Goal: Task Accomplishment & Management: Complete application form

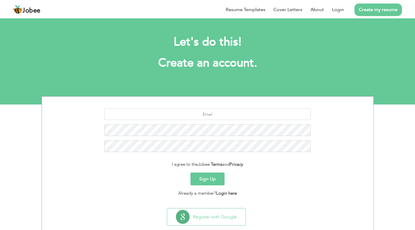
click at [365, 6] on link "Create my resume" at bounding box center [378, 9] width 47 height 13
click at [373, 10] on link "Create my resume" at bounding box center [378, 9] width 47 height 13
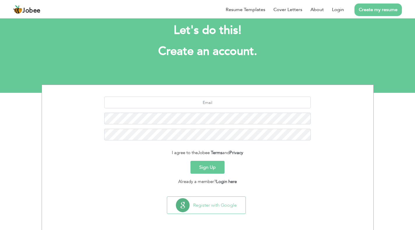
scroll to position [12, 0]
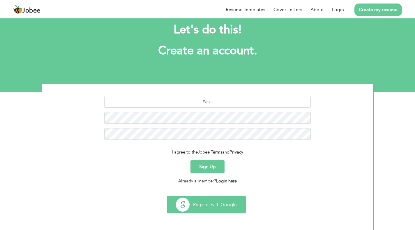
click at [212, 201] on button "Register with Google" at bounding box center [206, 204] width 78 height 17
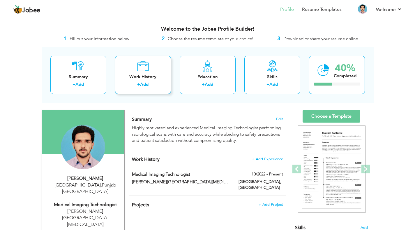
click at [149, 77] on div "Work History" at bounding box center [143, 77] width 47 height 6
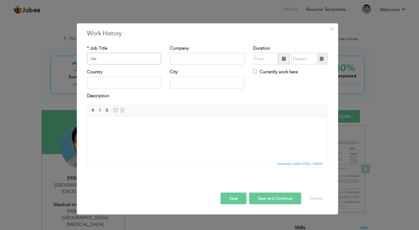
type input "M"
type input "Junior Medical Imaging Technologist"
click at [190, 59] on input "text" at bounding box center [207, 59] width 75 height 12
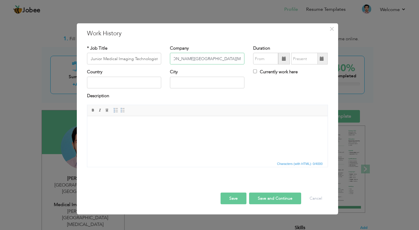
scroll to position [0, 13]
type input "[PERSON_NAME][GEOGRAPHIC_DATA][MEDICAL_DATA]"
click at [274, 57] on input "08/2025" at bounding box center [265, 59] width 25 height 12
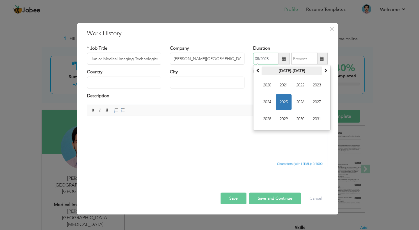
click at [282, 69] on th "2020-2031" at bounding box center [292, 70] width 61 height 9
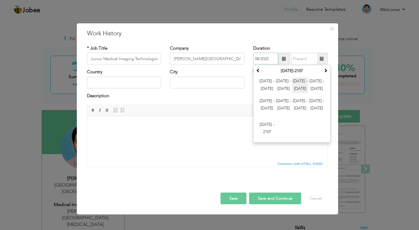
click at [297, 81] on span "2024 - 2035" at bounding box center [301, 85] width 16 height 16
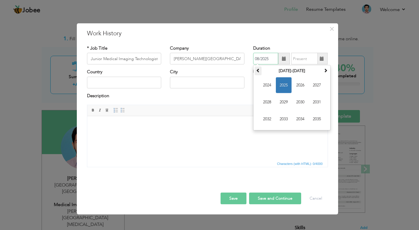
click at [259, 71] on span at bounding box center [258, 70] width 4 height 4
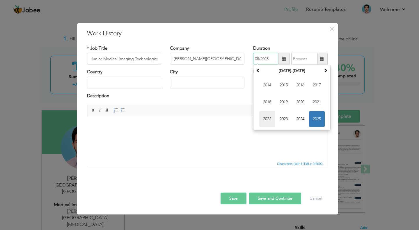
click at [265, 119] on span "2022" at bounding box center [268, 119] width 16 height 16
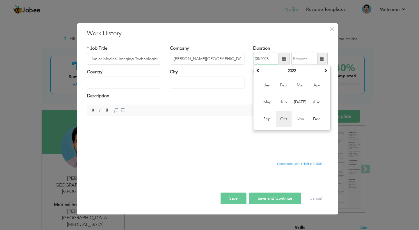
click at [286, 116] on span "Oct" at bounding box center [284, 119] width 16 height 16
type input "10/2022"
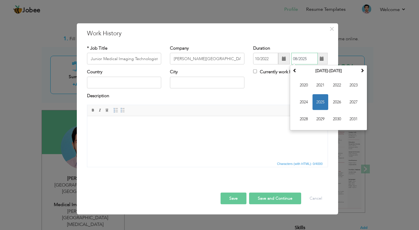
click at [306, 59] on input "08/2025" at bounding box center [305, 59] width 27 height 12
click at [320, 100] on span "2025" at bounding box center [321, 102] width 16 height 16
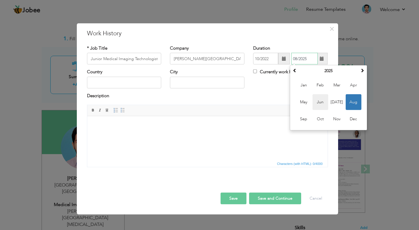
click at [322, 102] on span "Jun" at bounding box center [321, 102] width 16 height 16
type input "06/2025"
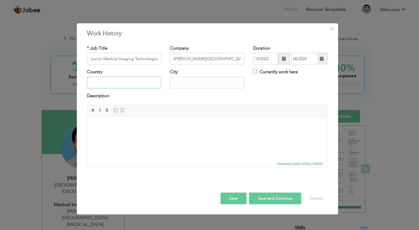
click at [112, 83] on input "text" at bounding box center [124, 83] width 75 height 12
type input "p"
type input "[GEOGRAPHIC_DATA]"
click at [103, 134] on html at bounding box center [207, 125] width 241 height 18
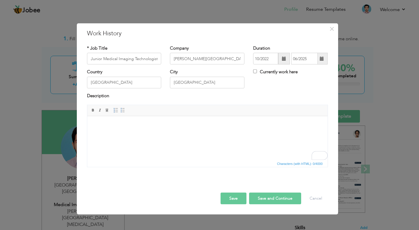
click at [198, 134] on html at bounding box center [207, 125] width 241 height 18
click at [131, 126] on body "To enrich screen reader interactions, please activate Accessibility in Grammarl…" at bounding box center [207, 125] width 229 height 6
click at [127, 134] on html at bounding box center [207, 125] width 241 height 18
click at [145, 130] on html at bounding box center [207, 125] width 241 height 18
paste body "To enrich screen reader interactions, please activate Accessibility in Grammarl…"
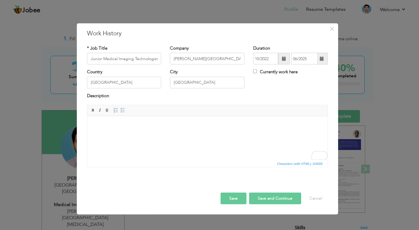
click at [300, 163] on span "Characters (with HTML): 0/4000" at bounding box center [300, 163] width 48 height 5
click at [178, 134] on html at bounding box center [207, 125] width 241 height 18
click at [103, 125] on body "To enrich screen reader interactions, please activate Accessibility in Grammarl…" at bounding box center [207, 125] width 229 height 6
click at [110, 129] on span "Paste" at bounding box center [121, 128] width 30 height 7
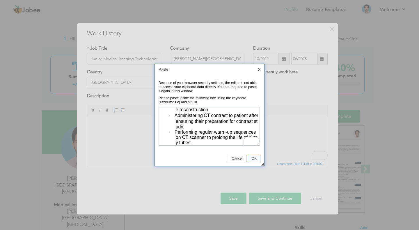
scroll to position [134, 0]
click at [252, 156] on span "OK" at bounding box center [254, 158] width 12 height 4
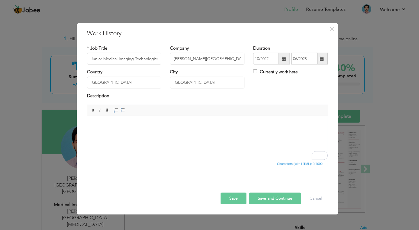
scroll to position [0, 0]
click at [99, 126] on body "To enrich screen reader interactions, please activate Accessibility in Grammarl…" at bounding box center [207, 125] width 229 height 6
click at [103, 129] on span "Context Menu Options" at bounding box center [100, 129] width 5 height 5
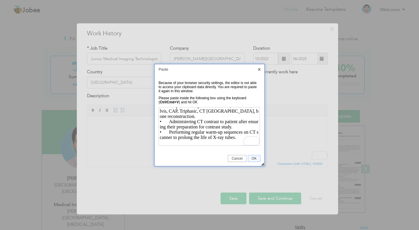
scroll to position [99, 0]
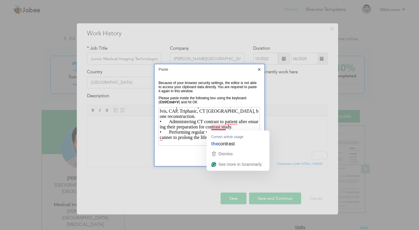
click at [201, 152] on td "◢ Cancel OK" at bounding box center [210, 158] width 110 height 15
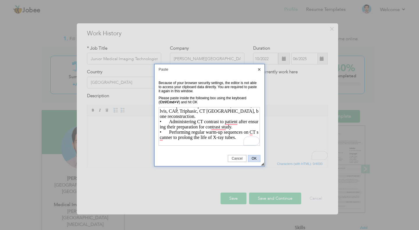
click at [251, 158] on span "OK" at bounding box center [254, 158] width 12 height 4
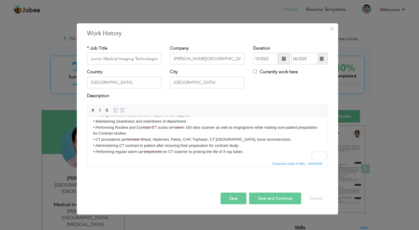
scroll to position [0, 0]
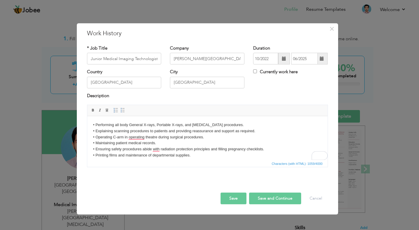
click at [158, 164] on span "Characters (with HTML): 1059/4000" at bounding box center [207, 163] width 241 height 7
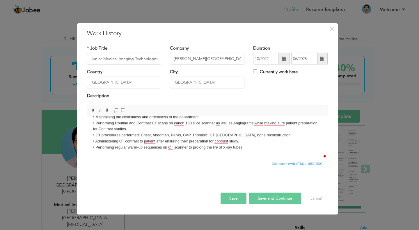
scroll to position [47, 0]
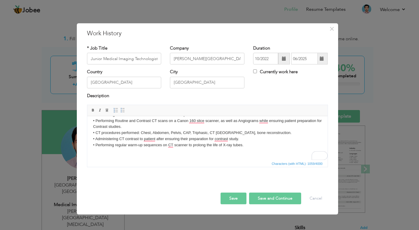
click at [269, 135] on body "• Performing all body General X-rays, Portable X-rays, and Fluoroscopy procedur…" at bounding box center [207, 114] width 229 height 79
click at [161, 132] on body "• Performing all body General X-rays, Portable X-rays, and Fluoroscopy procedur…" at bounding box center [207, 114] width 229 height 79
click at [263, 196] on button "Save and Continue" at bounding box center [275, 198] width 52 height 12
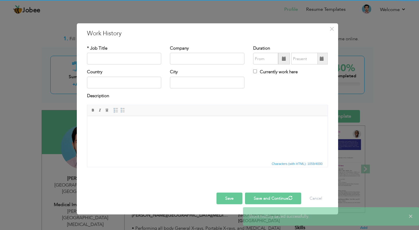
scroll to position [0, 0]
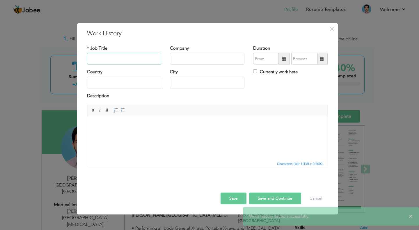
click at [109, 58] on input "text" at bounding box center [124, 59] width 75 height 12
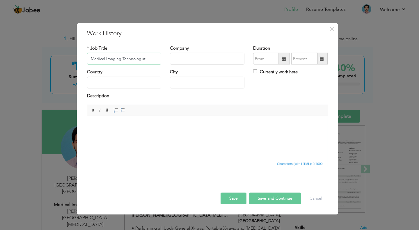
type input "Medical Imaging Technologist"
type input "[GEOGRAPHIC_DATA]"
click at [287, 58] on span at bounding box center [284, 59] width 12 height 12
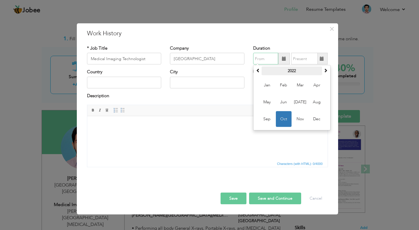
click at [299, 72] on th "2022" at bounding box center [292, 70] width 61 height 9
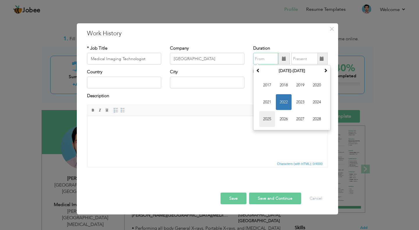
click at [271, 119] on span "2025" at bounding box center [268, 119] width 16 height 16
click at [305, 103] on span "Jul" at bounding box center [301, 102] width 16 height 16
type input "07/2025"
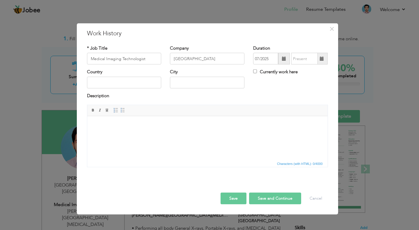
click at [258, 71] on label "Currently work here" at bounding box center [275, 72] width 45 height 6
click at [257, 71] on input "Currently work here" at bounding box center [255, 71] width 4 height 4
checkbox input "true"
click at [104, 84] on input "text" at bounding box center [124, 83] width 75 height 12
type input "[GEOGRAPHIC_DATA]"
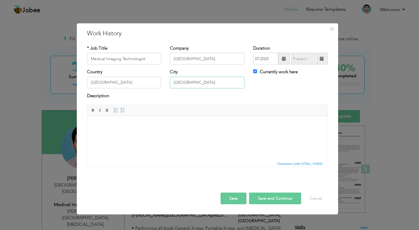
type input "[GEOGRAPHIC_DATA]"
click at [137, 132] on html at bounding box center [207, 125] width 241 height 18
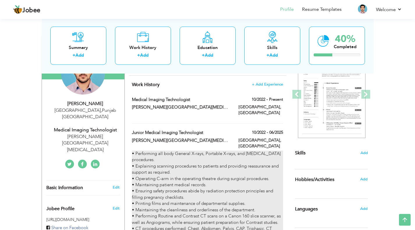
scroll to position [69, 0]
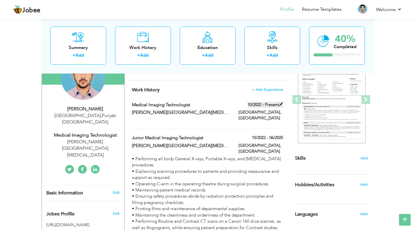
click at [281, 104] on span at bounding box center [281, 104] width 4 height 4
type input "Medical Imaging Technologist"
type input "Shaukat Khanum Memorial Cancer Hospital and Research Centre"
type input "10/2022"
type input "[GEOGRAPHIC_DATA]"
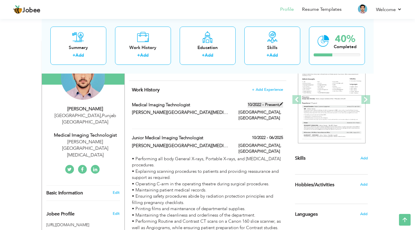
type input "[GEOGRAPHIC_DATA]"
checkbox input "true"
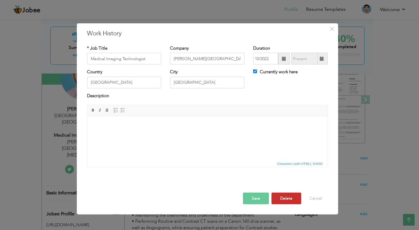
click at [287, 198] on button "Delete" at bounding box center [287, 198] width 30 height 12
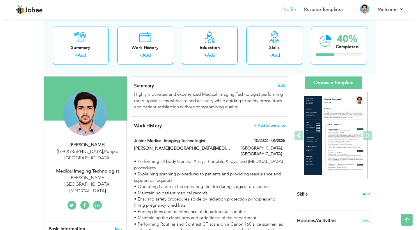
scroll to position [26, 0]
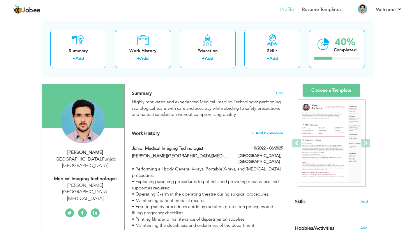
click at [260, 133] on span "+ Add Experience" at bounding box center [267, 133] width 31 height 4
checkbox input "false"
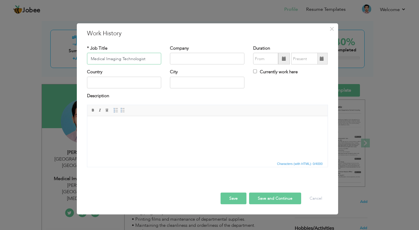
type input "Medical Imaging Technologist"
type input "[GEOGRAPHIC_DATA]"
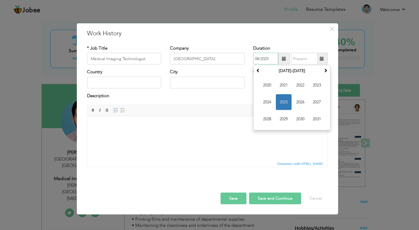
click at [282, 103] on span "2025" at bounding box center [284, 102] width 16 height 16
click at [296, 103] on span "Jul" at bounding box center [301, 102] width 16 height 16
type input "07/2025"
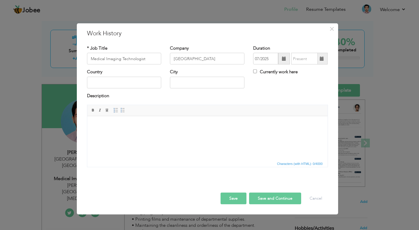
click at [283, 72] on label "Currently work here" at bounding box center [275, 72] width 45 height 6
click at [257, 72] on input "Currently work here" at bounding box center [255, 71] width 4 height 4
checkbox input "true"
click at [122, 86] on input "text" at bounding box center [124, 83] width 75 height 12
type input "[GEOGRAPHIC_DATA]"
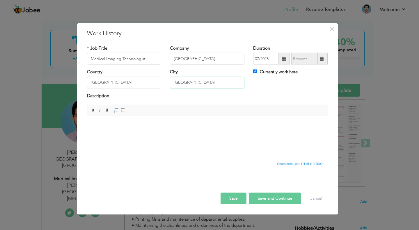
type input "[GEOGRAPHIC_DATA]"
click at [101, 124] on body at bounding box center [207, 125] width 229 height 6
click at [97, 125] on span "Context Menu Options" at bounding box center [98, 126] width 5 height 5
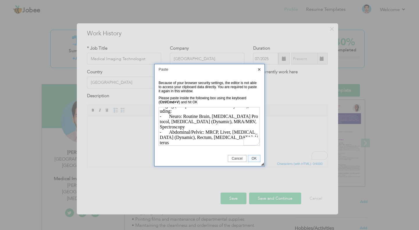
scroll to position [215, 0]
click at [255, 158] on span "OK" at bounding box center [254, 158] width 12 height 4
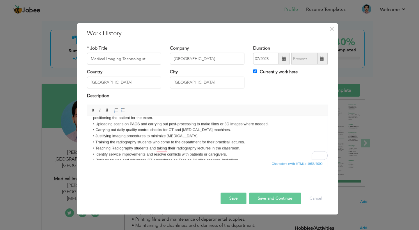
scroll to position [0, 0]
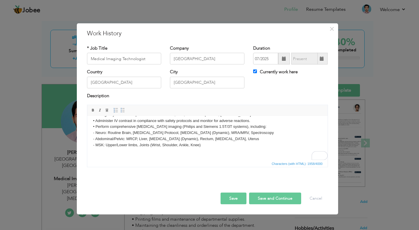
click at [266, 198] on button "Save and Continue" at bounding box center [275, 198] width 52 height 12
checkbox input "false"
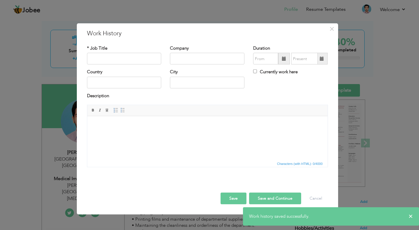
click at [241, 197] on button "Save" at bounding box center [234, 198] width 26 height 12
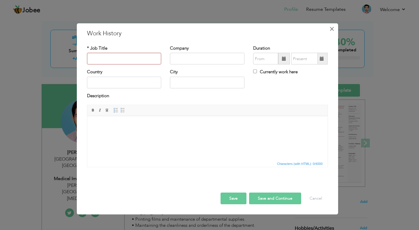
click at [331, 29] on span "×" at bounding box center [332, 29] width 5 height 10
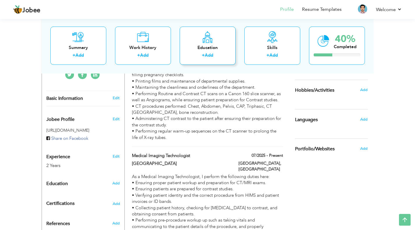
click at [205, 47] on div "Education" at bounding box center [207, 47] width 47 height 6
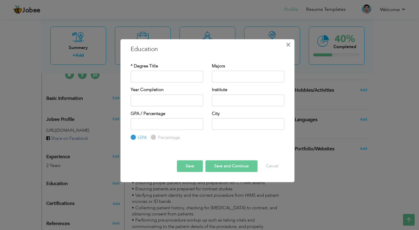
click at [287, 46] on span "×" at bounding box center [288, 44] width 5 height 10
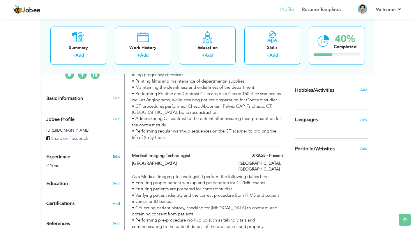
click at [115, 154] on link "Edit" at bounding box center [116, 156] width 7 height 5
type input "[PERSON_NAME]"
type input "[PHONE_NUMBER]"
select select "number:166"
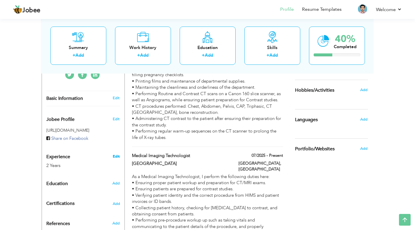
type input "[GEOGRAPHIC_DATA]"
select select "number:4"
type input "Shaukat Khanum Memorial Cancer Hospital and Research Centre"
type input "Medical Imaging Technologist"
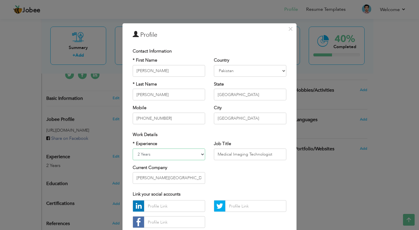
click at [178, 157] on select "Entry Level Less than 1 Year 1 Year 2 Years 3 Years 4 Years 5 Years 6 Years 7 Y…" at bounding box center [169, 154] width 73 height 12
select select "number:5"
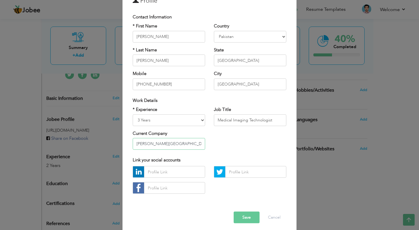
drag, startPoint x: 200, startPoint y: 145, endPoint x: 135, endPoint y: 145, distance: 64.4
click at [133, 146] on input "Shaukat Khanum Memorial Cancer Hospital and Research Centre" at bounding box center [169, 144] width 73 height 12
type input "Pospital and Research Centre"
type input "[GEOGRAPHIC_DATA]"
click at [150, 172] on input "text" at bounding box center [174, 172] width 61 height 12
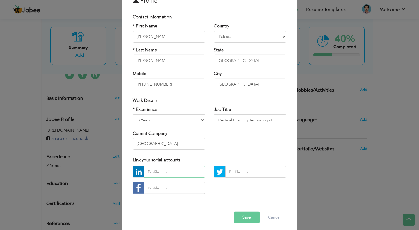
paste input "linkedin.com/in/ahmed-mustafa-1569b319b"
type input "linkedin.com/in/ahmed-mustafa-1569b319b"
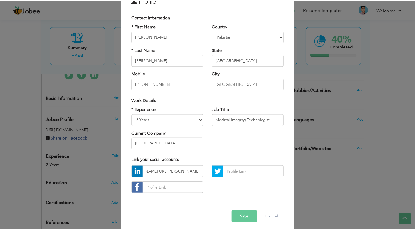
scroll to position [0, 0]
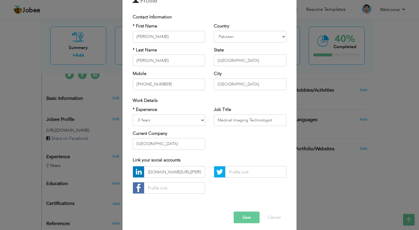
click at [242, 218] on button "Save" at bounding box center [247, 217] width 26 height 12
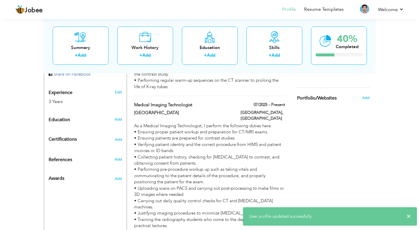
scroll to position [236, 0]
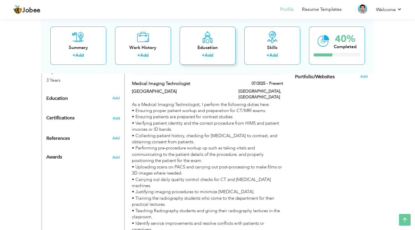
click at [211, 47] on div "Education" at bounding box center [207, 47] width 47 height 6
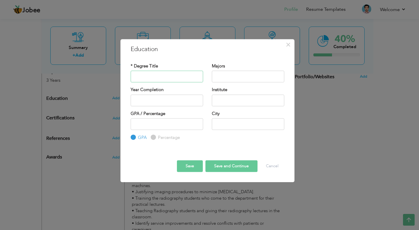
click at [150, 76] on input "text" at bounding box center [167, 76] width 73 height 12
type input "BSc (Hons) Medical Imaging Technology"
type input "Radiography"
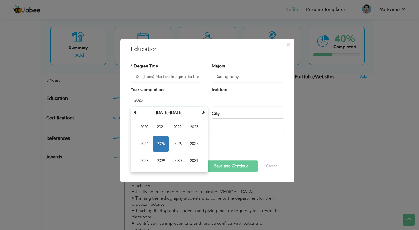
click at [147, 99] on input "2025" at bounding box center [167, 100] width 73 height 12
click at [177, 126] on span "2022" at bounding box center [178, 127] width 16 height 16
type input "2022"
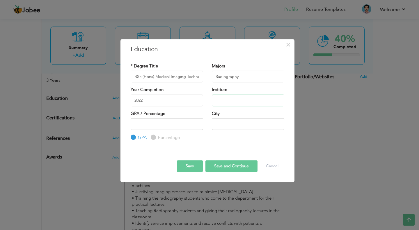
click at [222, 98] on input "text" at bounding box center [248, 100] width 73 height 12
type input "[GEOGRAPHIC_DATA]"
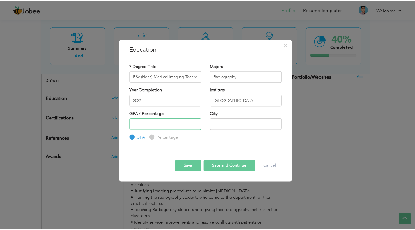
scroll to position [0, 0]
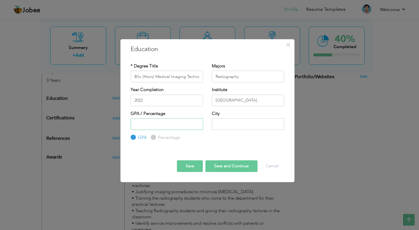
click at [150, 124] on input "number" at bounding box center [167, 124] width 73 height 12
type input "7"
type input "3.73"
click at [231, 120] on input "text" at bounding box center [248, 124] width 73 height 12
type input "[GEOGRAPHIC_DATA]"
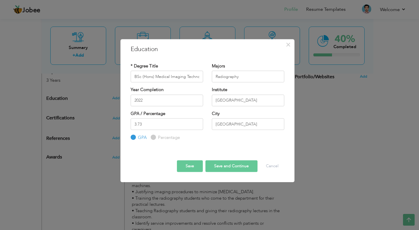
click at [193, 163] on button "Save" at bounding box center [190, 166] width 26 height 12
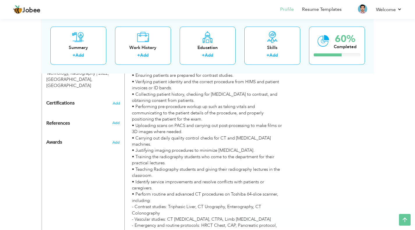
scroll to position [277, 0]
click at [114, 101] on span "Add" at bounding box center [116, 103] width 8 height 4
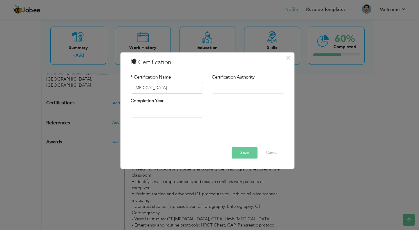
type input "[MEDICAL_DATA]"
click at [226, 87] on input "text" at bounding box center [248, 88] width 73 height 12
type input "[PERSON_NAME][GEOGRAPHIC_DATA][MEDICAL_DATA]"
click at [184, 114] on input "2025" at bounding box center [167, 111] width 73 height 12
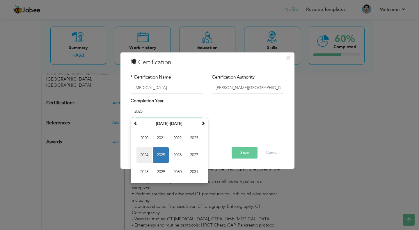
click at [146, 154] on span "2024" at bounding box center [145, 155] width 16 height 16
type input "2024"
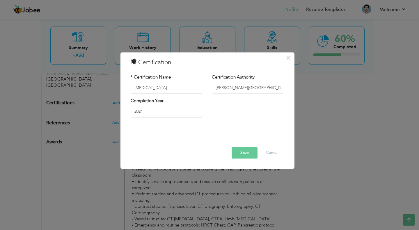
click at [237, 152] on button "Save" at bounding box center [245, 153] width 26 height 12
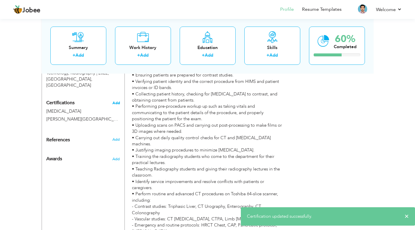
click at [116, 101] on span "Add" at bounding box center [116, 103] width 8 height 4
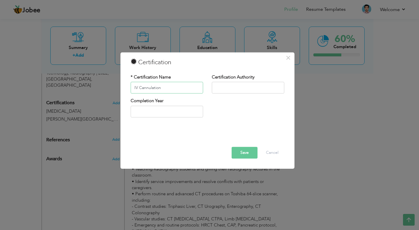
type input "IV Cannulation"
paste input "[PERSON_NAME][GEOGRAPHIC_DATA][MEDICAL_DATA]"
type input "[PERSON_NAME][GEOGRAPHIC_DATA][MEDICAL_DATA]"
click at [147, 112] on input "text" at bounding box center [167, 111] width 73 height 12
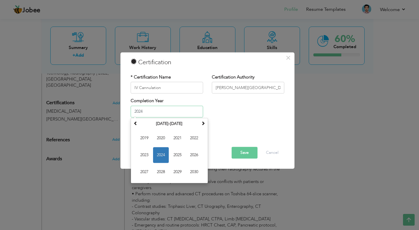
click at [159, 155] on span "2024" at bounding box center [161, 155] width 16 height 16
type input "2024"
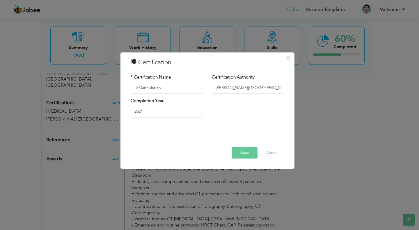
click at [237, 151] on button "Save" at bounding box center [245, 153] width 26 height 12
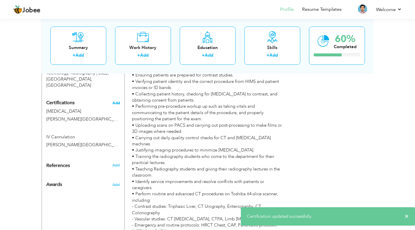
click at [117, 101] on span "Add" at bounding box center [116, 103] width 8 height 4
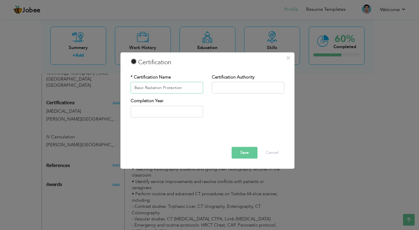
type input "Basic Radiation Protection"
click at [248, 89] on input "text" at bounding box center [248, 88] width 73 height 12
paste input "[PERSON_NAME][GEOGRAPHIC_DATA][MEDICAL_DATA]"
type input "[PERSON_NAME][GEOGRAPHIC_DATA][MEDICAL_DATA]"
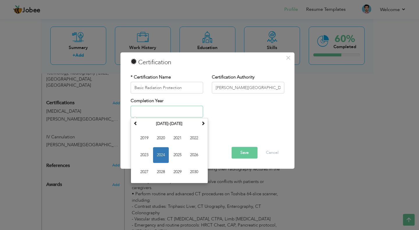
click at [193, 107] on input "text" at bounding box center [167, 111] width 73 height 12
click at [162, 152] on span "2024" at bounding box center [161, 155] width 16 height 16
type input "2024"
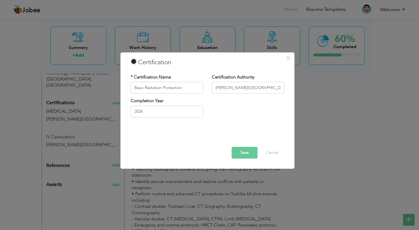
click at [251, 153] on button "Save" at bounding box center [245, 153] width 26 height 12
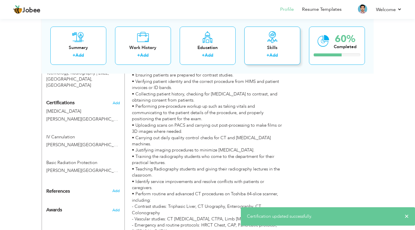
click at [262, 50] on div "Skills" at bounding box center [272, 47] width 47 height 6
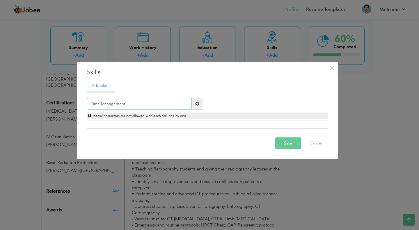
type input "Time Management"
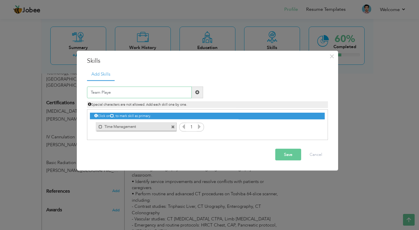
type input "Team Player"
type input "Team Leadership"
click at [288, 154] on button "Save" at bounding box center [289, 154] width 26 height 12
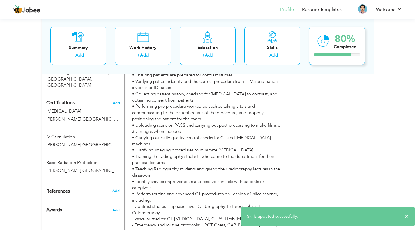
click at [325, 47] on icon at bounding box center [324, 41] width 12 height 20
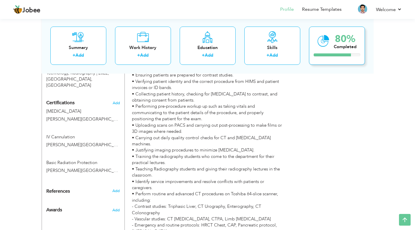
click at [326, 43] on icon at bounding box center [324, 41] width 12 height 20
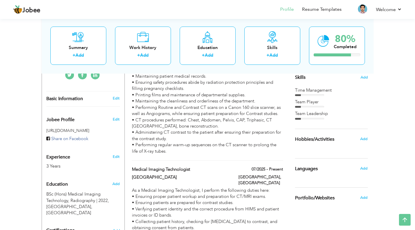
scroll to position [0, 0]
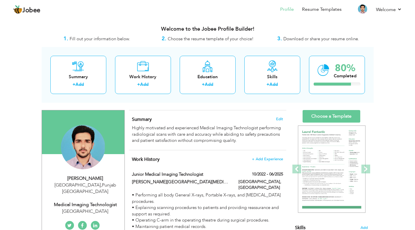
click at [291, 40] on span "Download or share your resume online." at bounding box center [321, 39] width 76 height 6
click at [344, 115] on link "Choose a Template" at bounding box center [332, 116] width 58 height 13
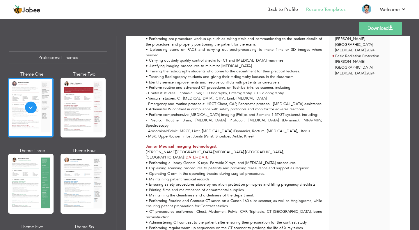
scroll to position [168, 0]
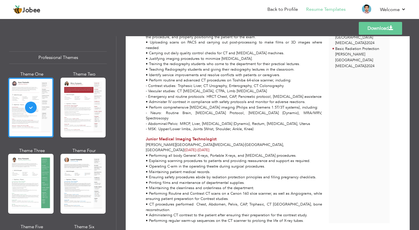
click at [370, 31] on link "Download" at bounding box center [380, 28] width 43 height 13
